Goal: Consume media (video, audio): Consume media (video, audio)

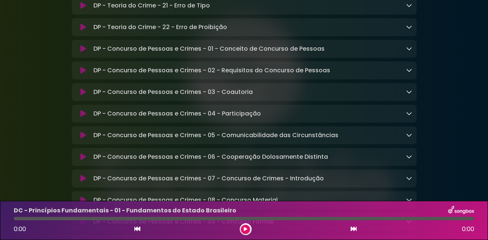
scroll to position [4792, 0]
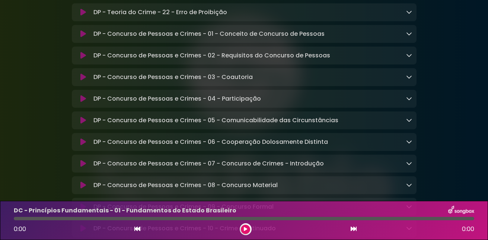
click at [80, 59] on button at bounding box center [83, 55] width 14 height 7
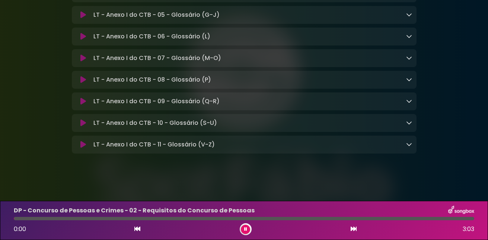
scroll to position [5487, 0]
click at [78, 12] on button at bounding box center [83, 14] width 14 height 7
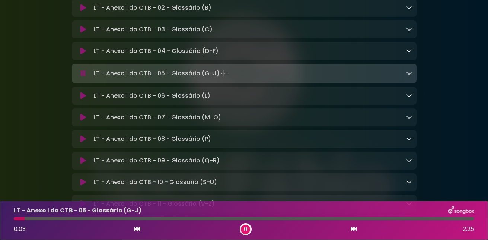
scroll to position [5337, 0]
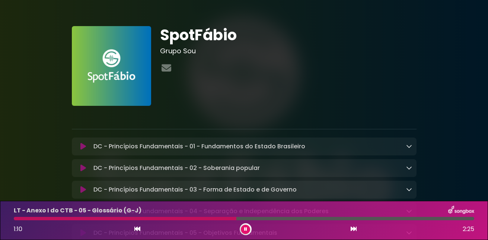
scroll to position [0, 0]
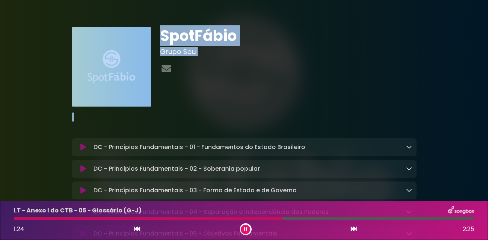
drag, startPoint x: 469, startPoint y: 1, endPoint x: 228, endPoint y: 85, distance: 255.1
click at [228, 85] on div "SpotFábio Grupo Sou" at bounding box center [288, 67] width 265 height 80
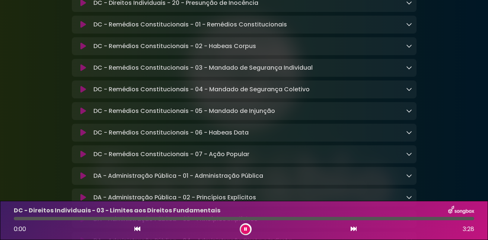
scroll to position [729, 0]
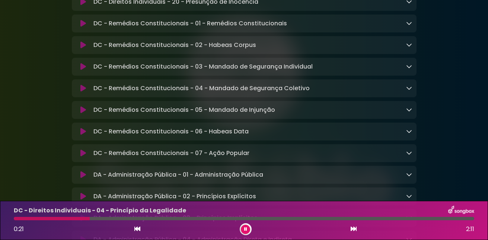
click at [246, 228] on icon at bounding box center [245, 229] width 3 height 4
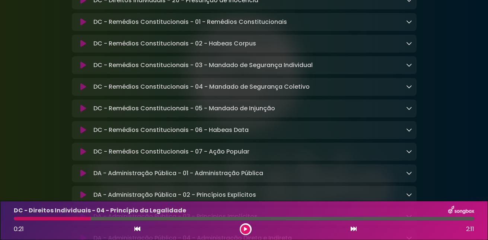
scroll to position [728, 0]
